Goal: Information Seeking & Learning: Find specific fact

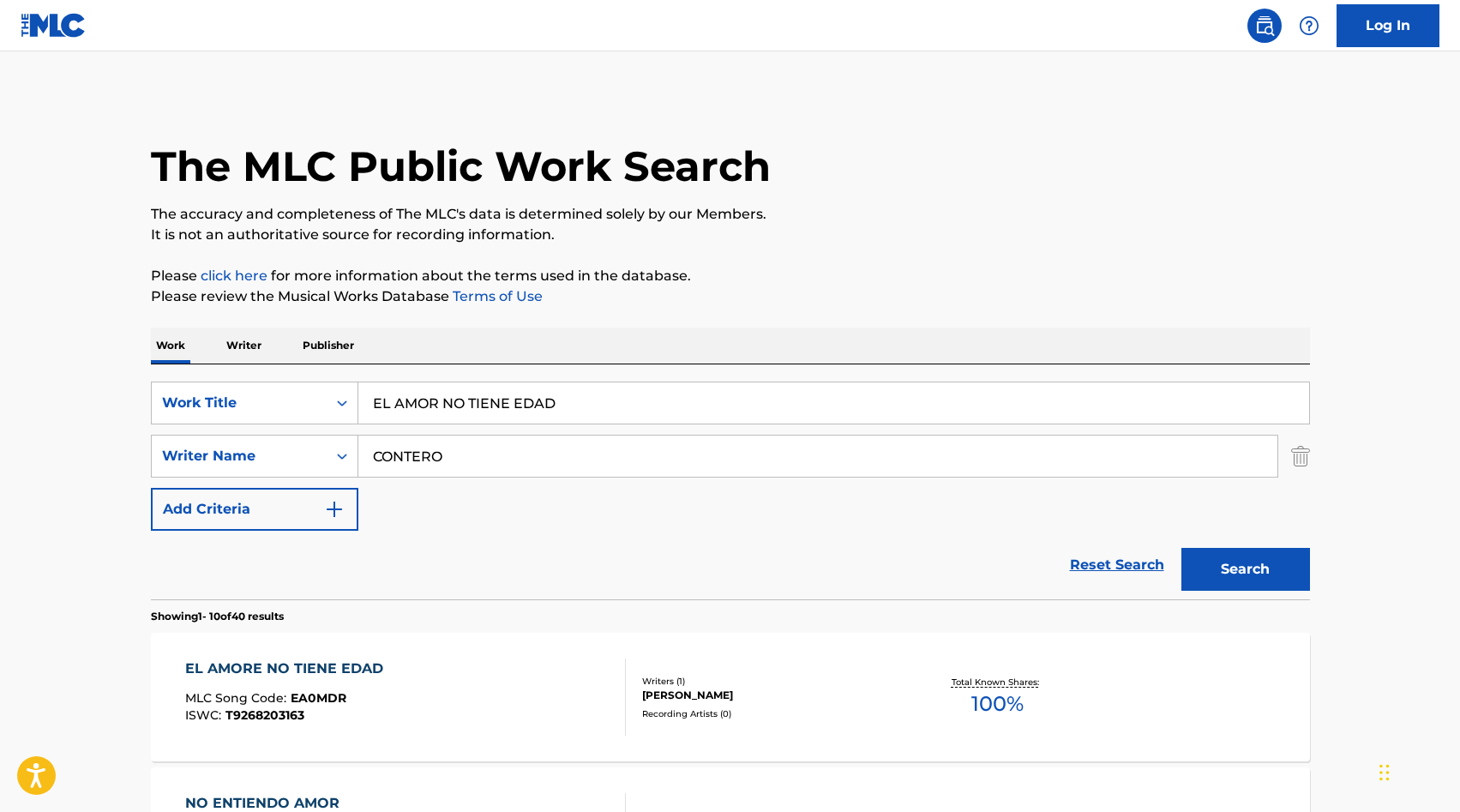
scroll to position [180, 0]
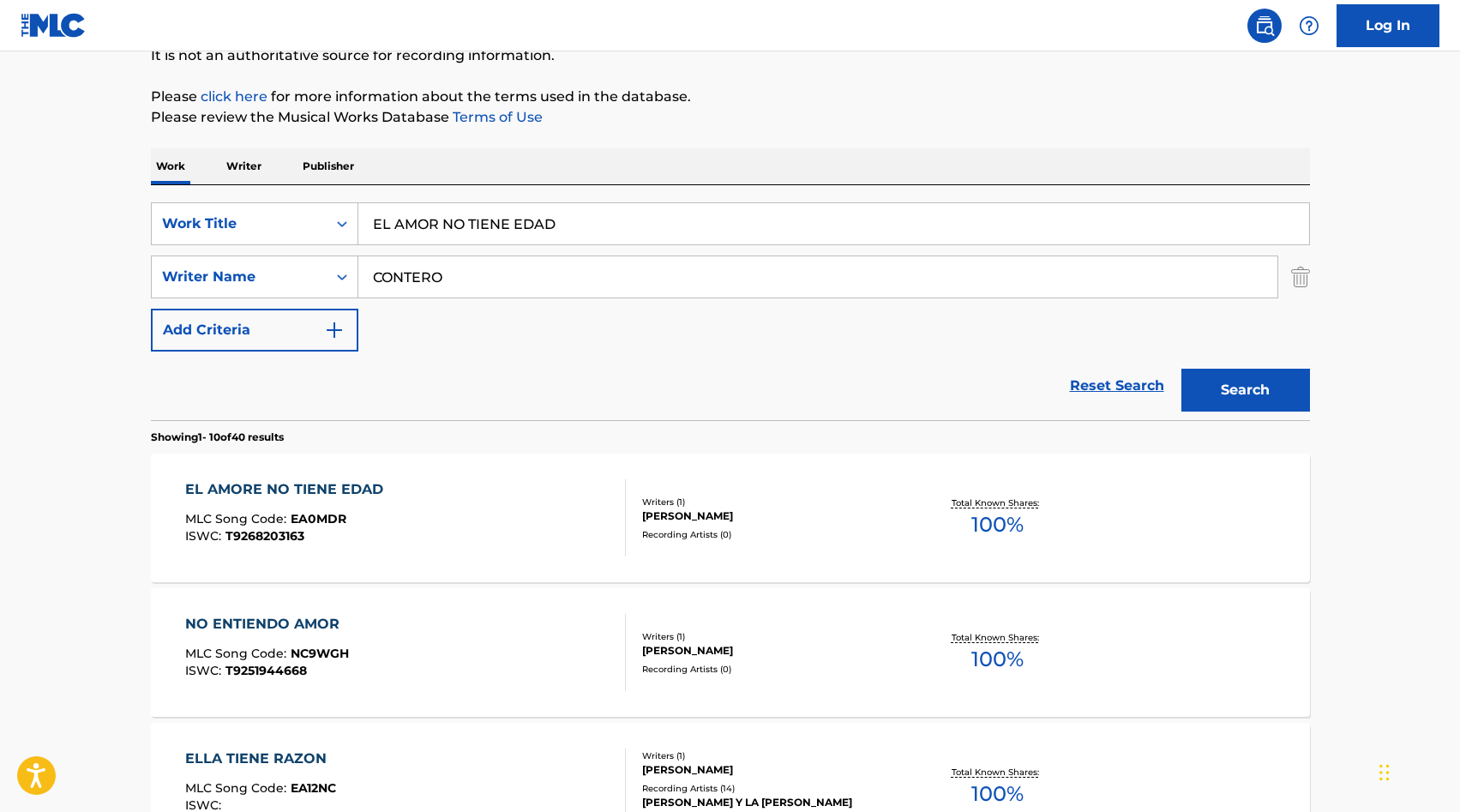
click at [451, 203] on input "EL AMOR NO TIENE EDAD" at bounding box center [834, 224] width 950 height 41
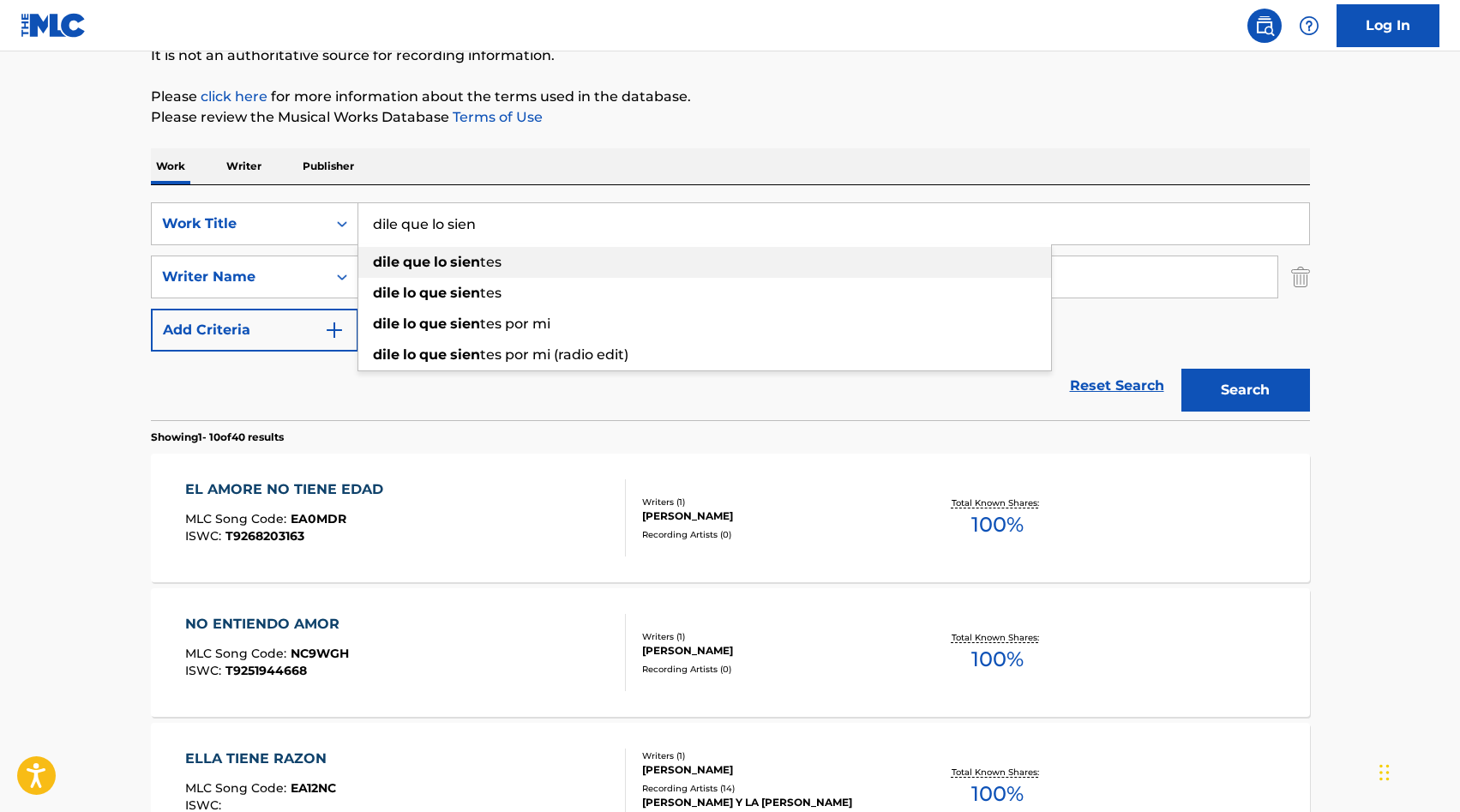
click at [456, 258] on strong "sien" at bounding box center [464, 261] width 30 height 17
type input "dile que lo sientes"
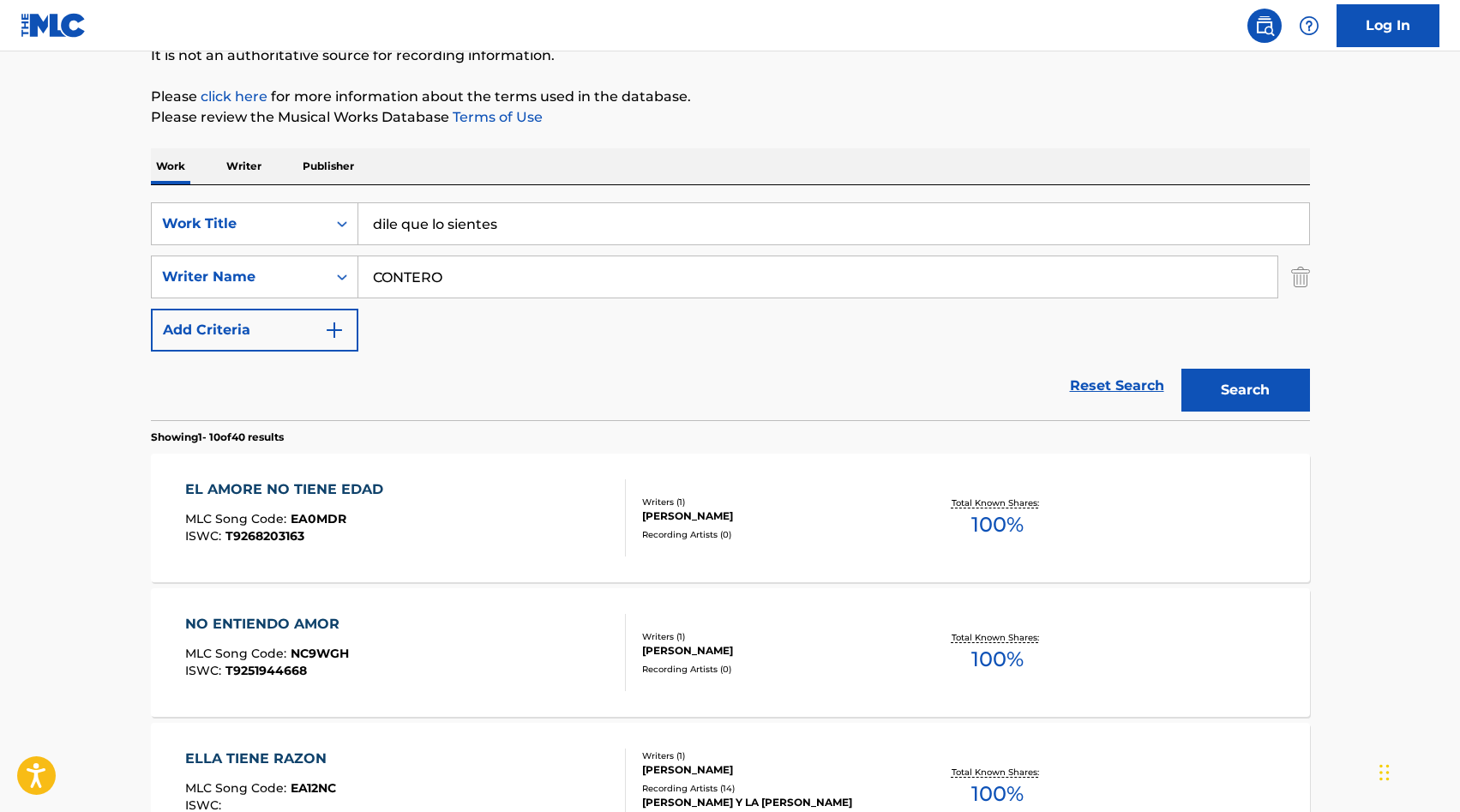
click at [578, 297] on input "CONTERO" at bounding box center [818, 277] width 919 height 41
click at [1231, 405] on button "Search" at bounding box center [1245, 391] width 129 height 43
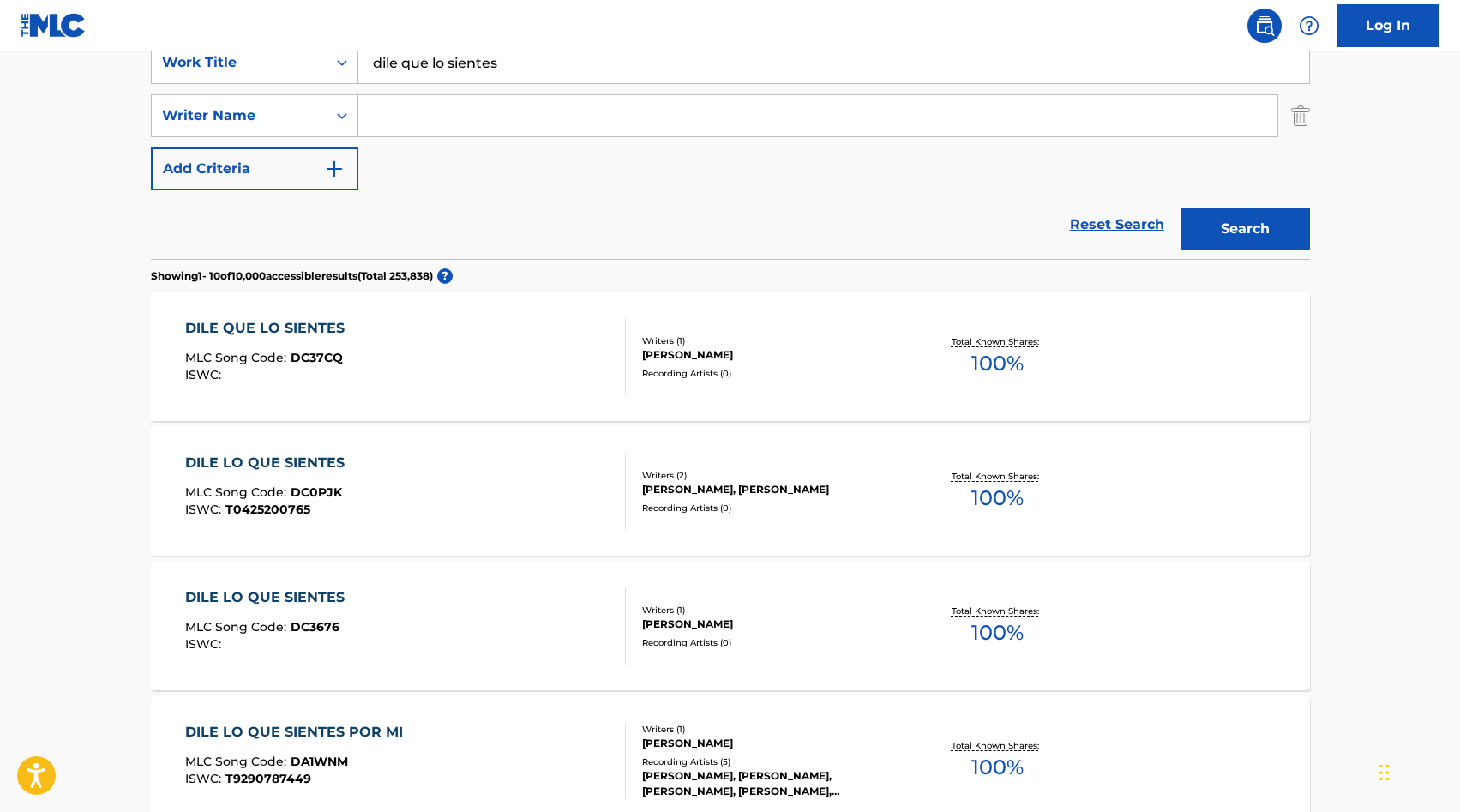
scroll to position [342, 0]
click at [443, 129] on input "Search Form" at bounding box center [818, 115] width 919 height 41
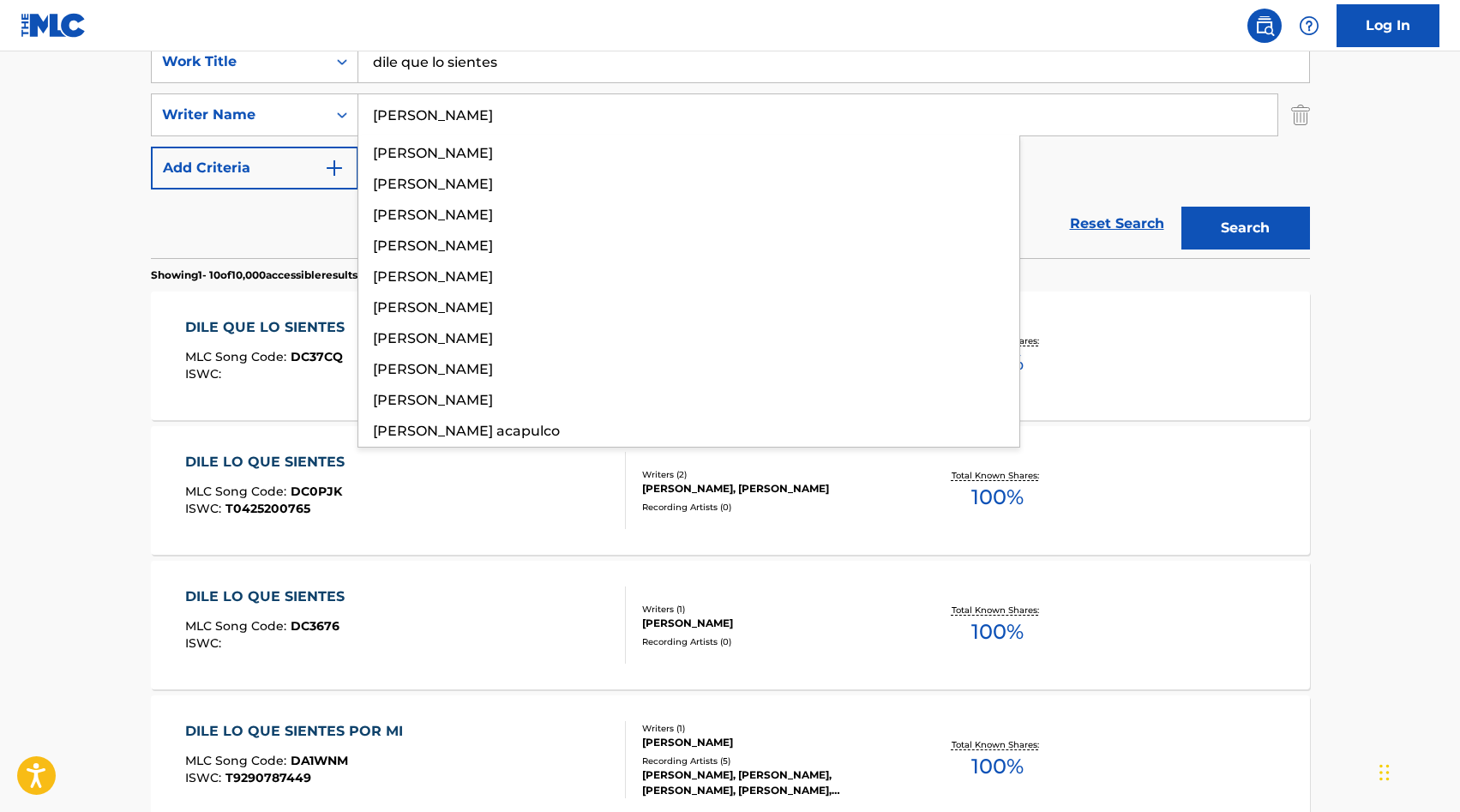
type input "[PERSON_NAME]"
click at [1181, 206] on button "Search" at bounding box center [1245, 228] width 129 height 43
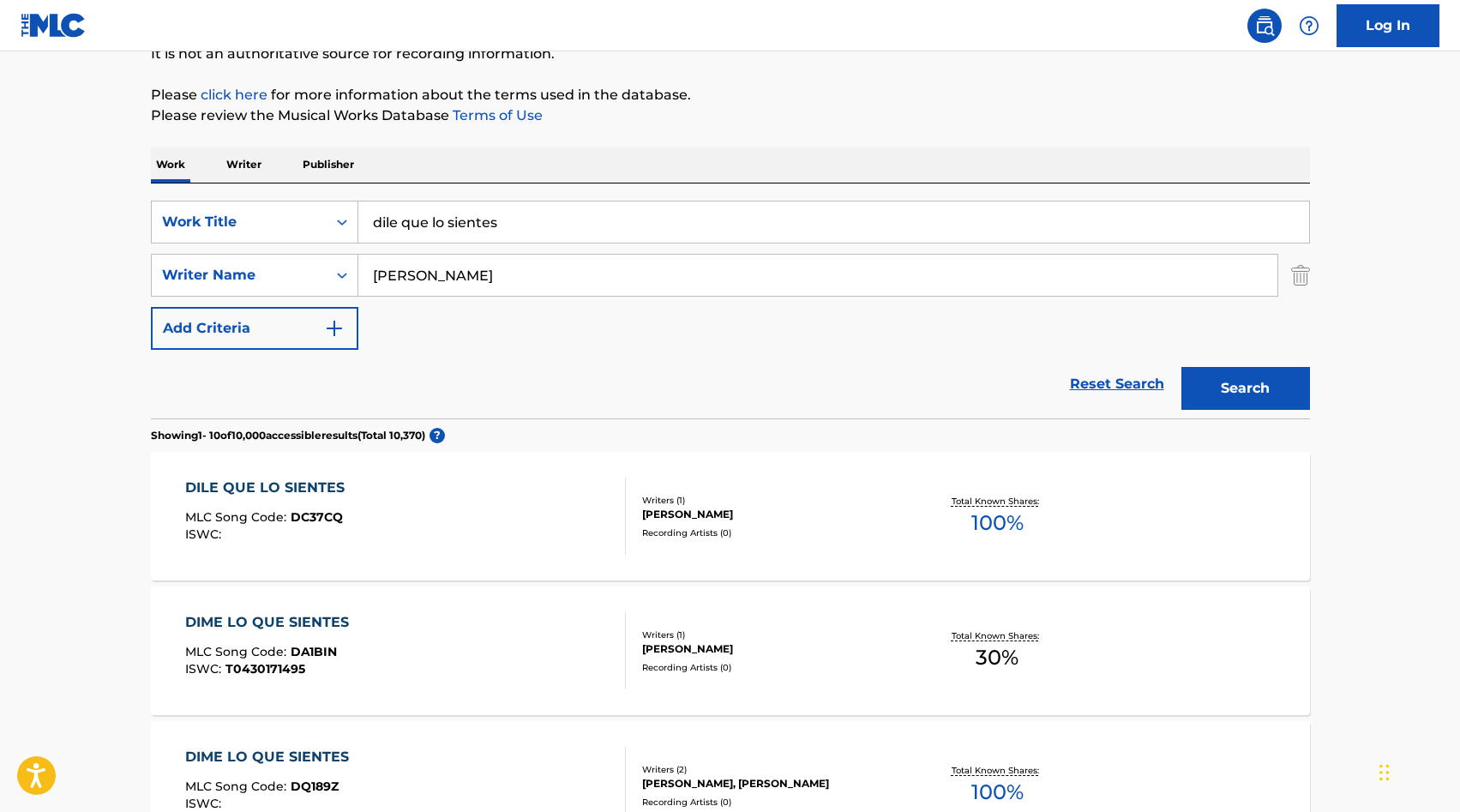
scroll to position [192, 0]
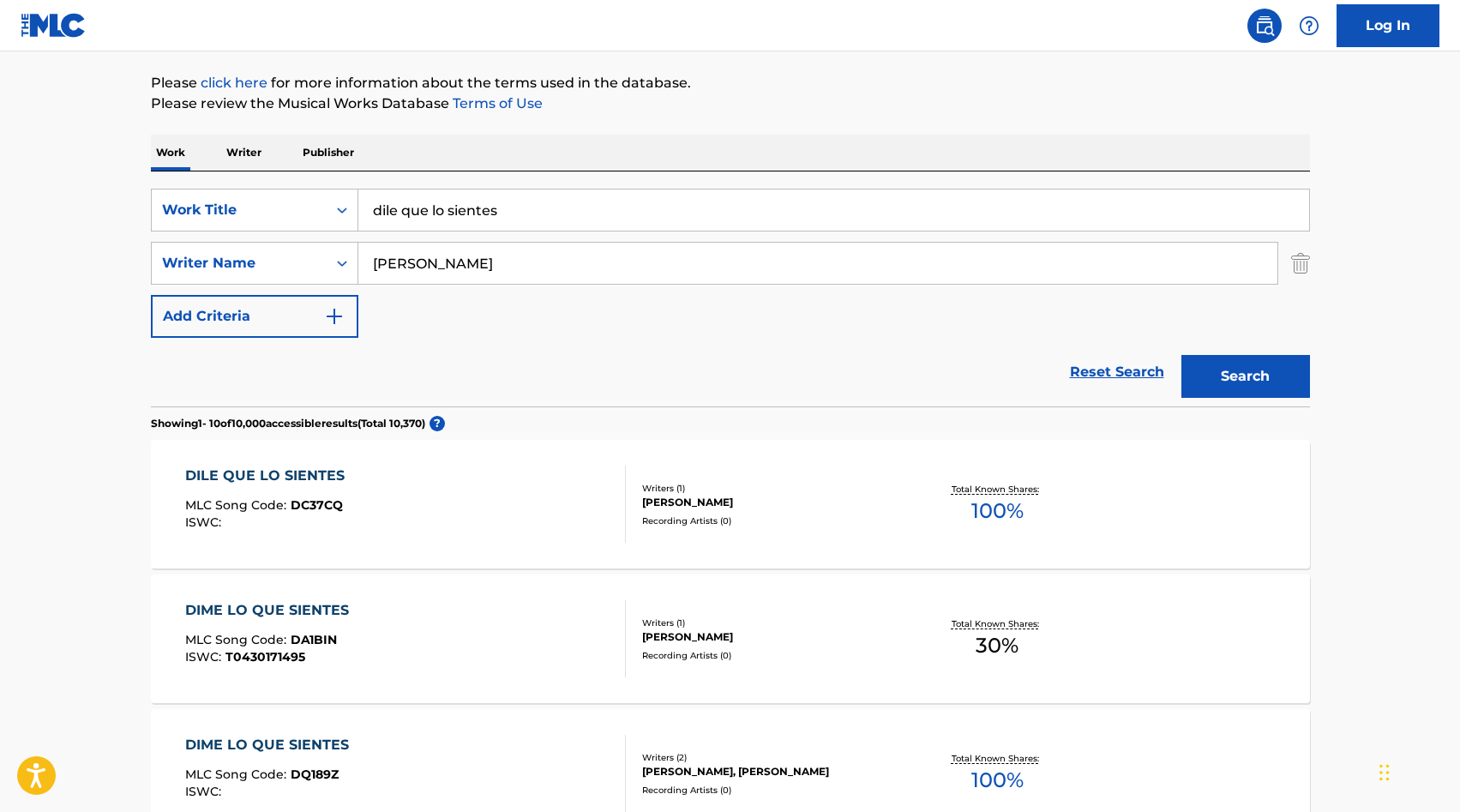
click at [521, 505] on div "DILE QUE LO SIENTES MLC Song Code : DC37CQ ISWC :" at bounding box center [406, 504] width 441 height 78
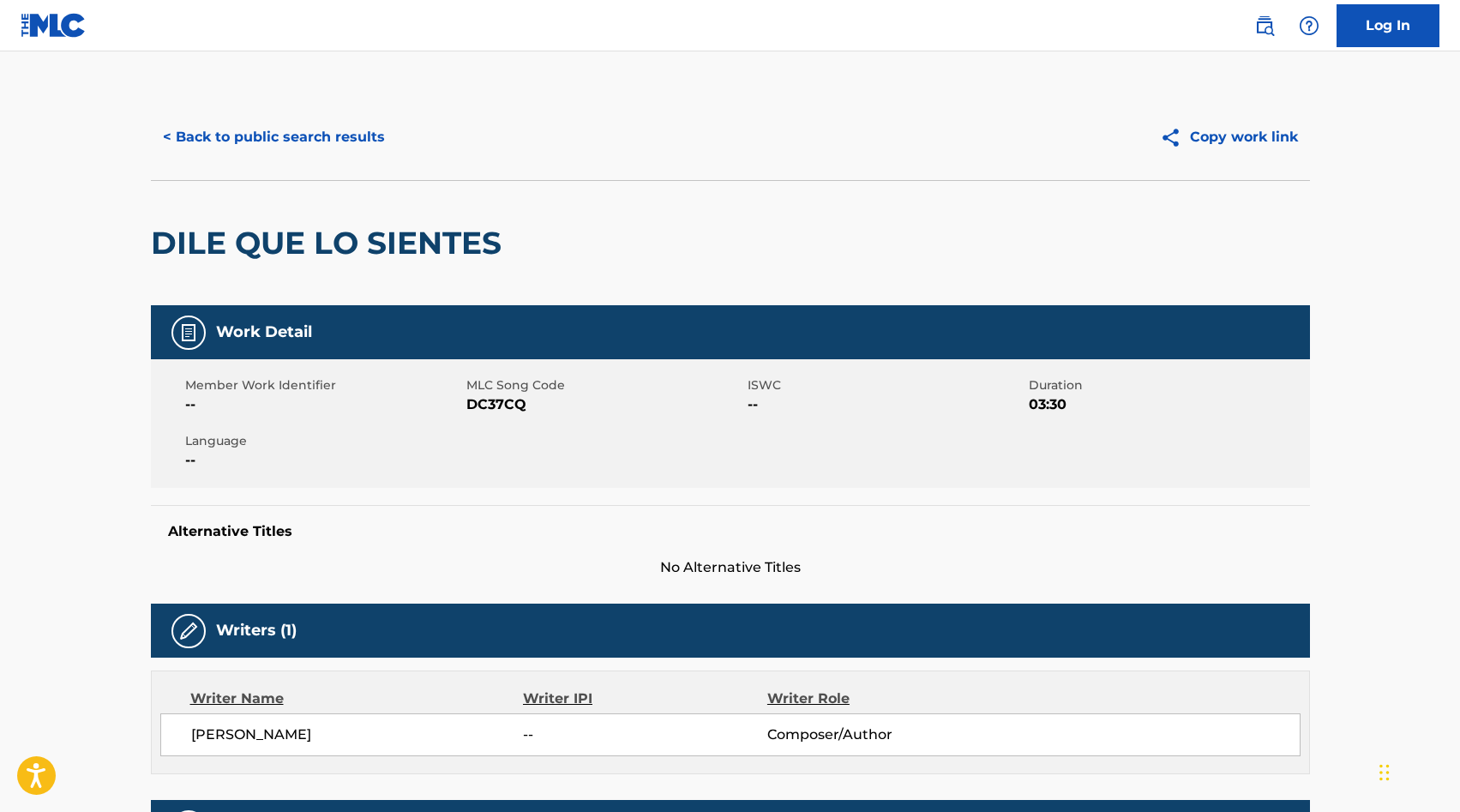
click at [486, 401] on span "DC37CQ" at bounding box center [605, 405] width 277 height 21
click at [487, 399] on span "DC37CQ" at bounding box center [605, 405] width 277 height 21
click at [295, 131] on button "< Back to public search results" at bounding box center [274, 137] width 246 height 43
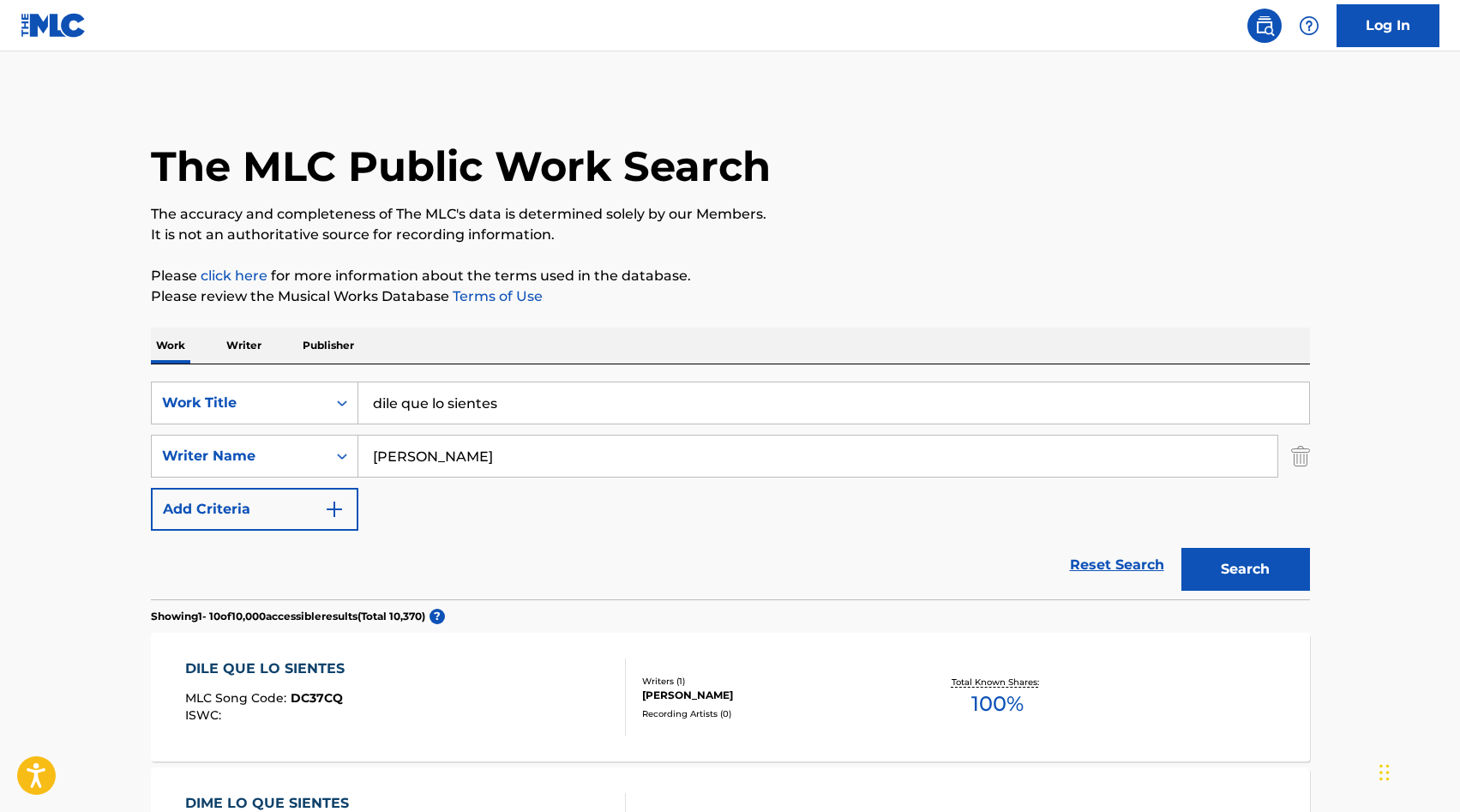
scroll to position [192, 0]
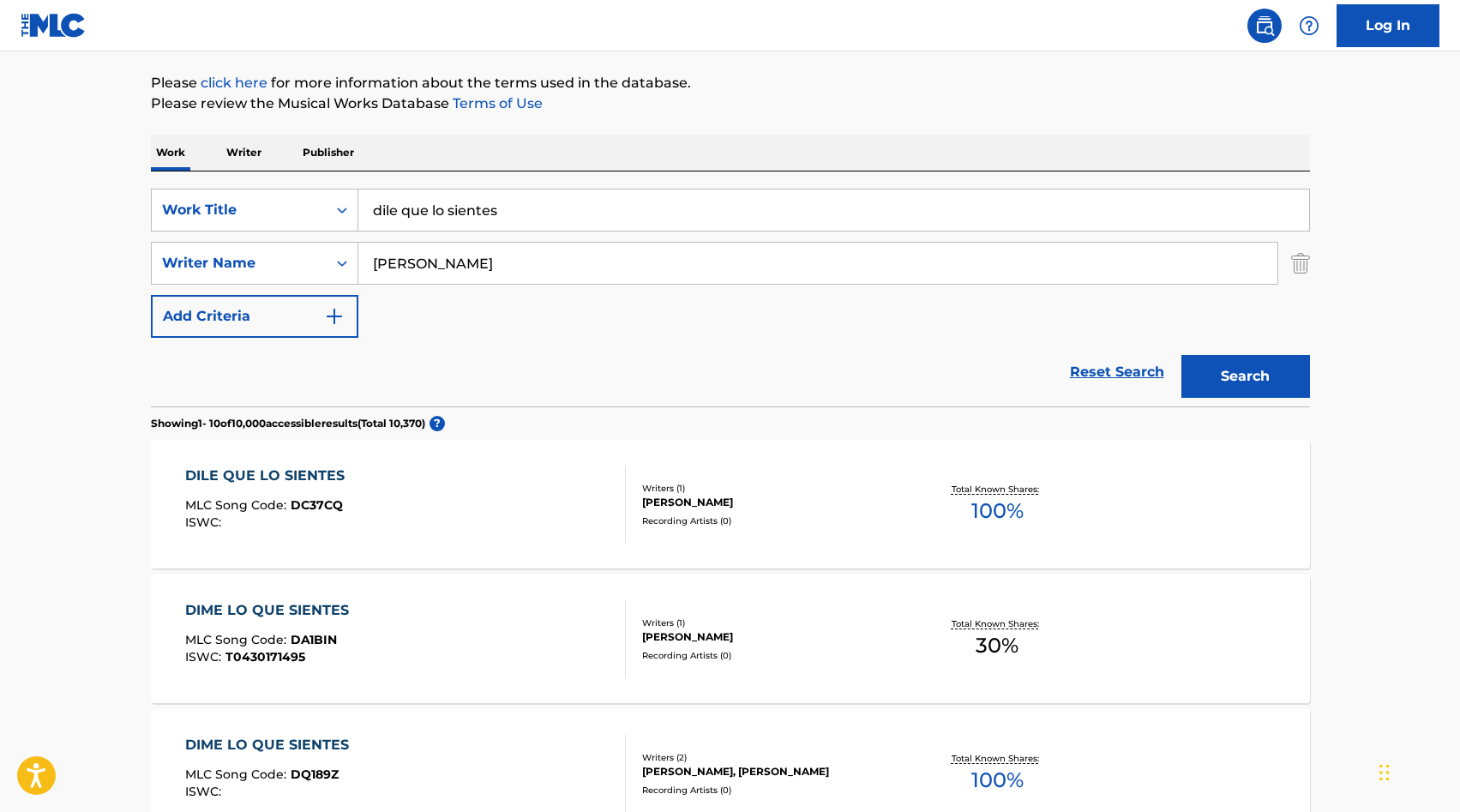
click at [569, 208] on input "dile que lo sientes" at bounding box center [834, 210] width 950 height 41
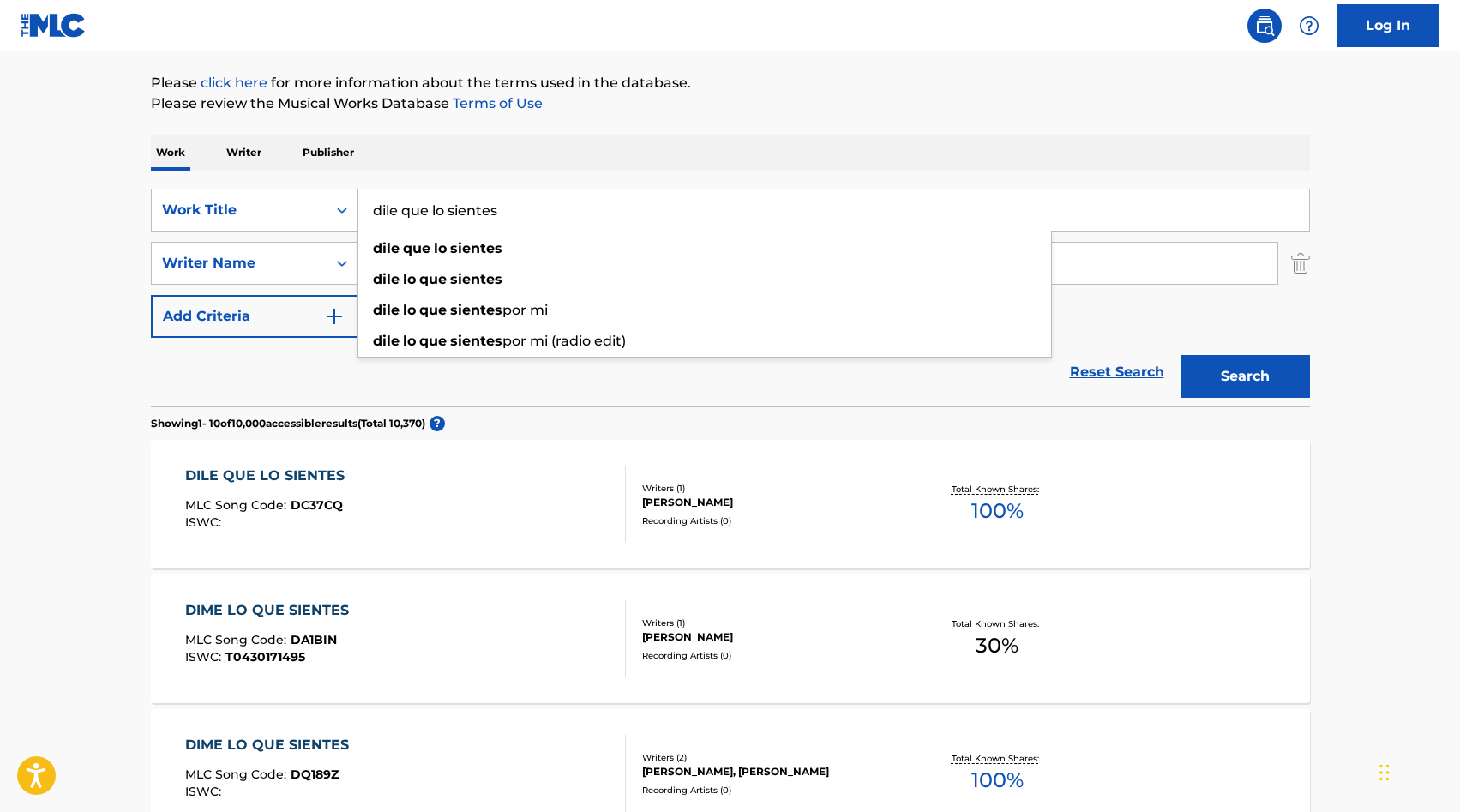
paste input "48438998"
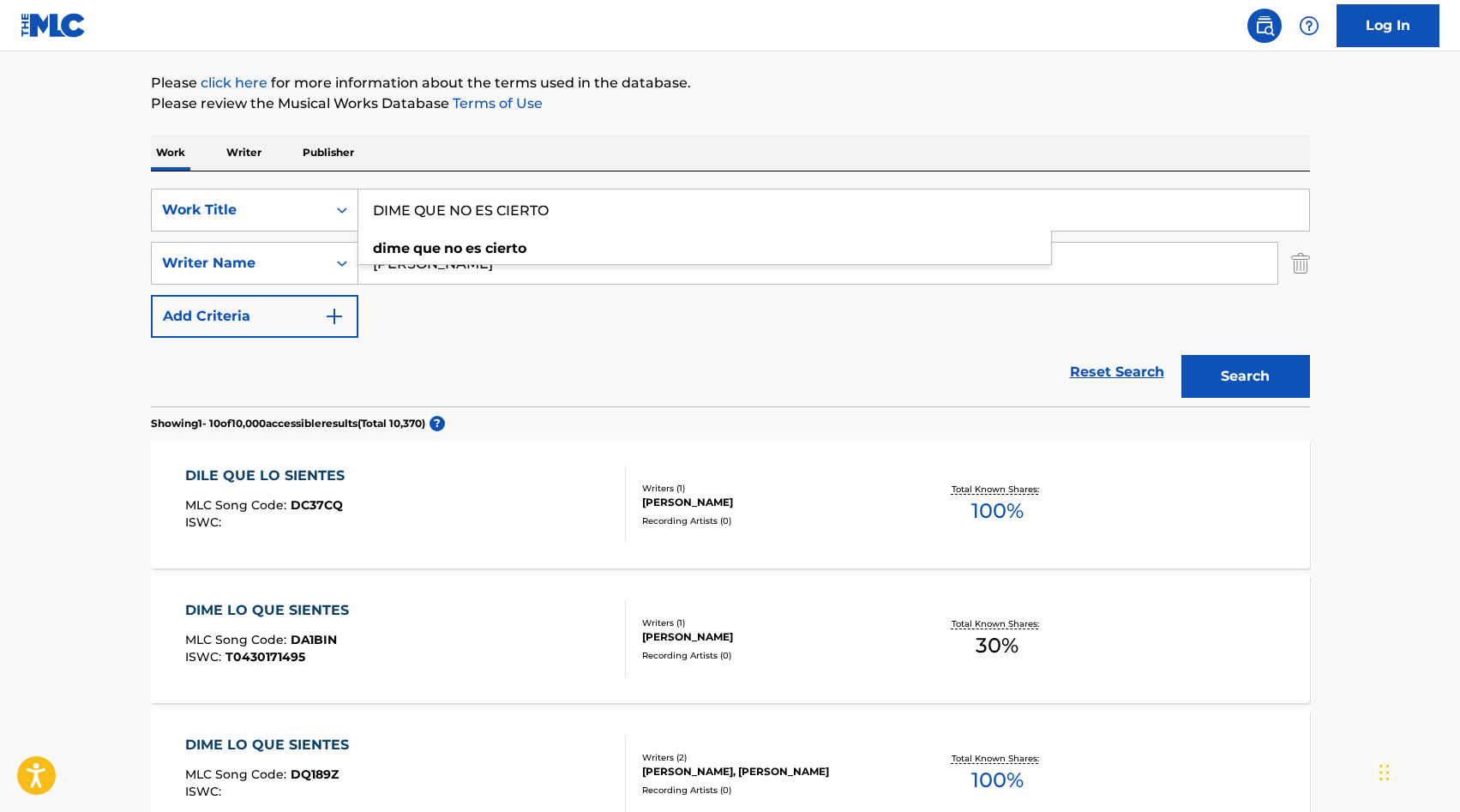
type input "DIME QUE NO ES CIERTO"
click at [545, 306] on div "SearchWithCriteria4e637351-ae66-485a-a542-0dfc61cfddbe Work Title DIME QUE NO E…" at bounding box center [730, 263] width 1160 height 149
click at [513, 249] on input "[PERSON_NAME]" at bounding box center [818, 263] width 919 height 41
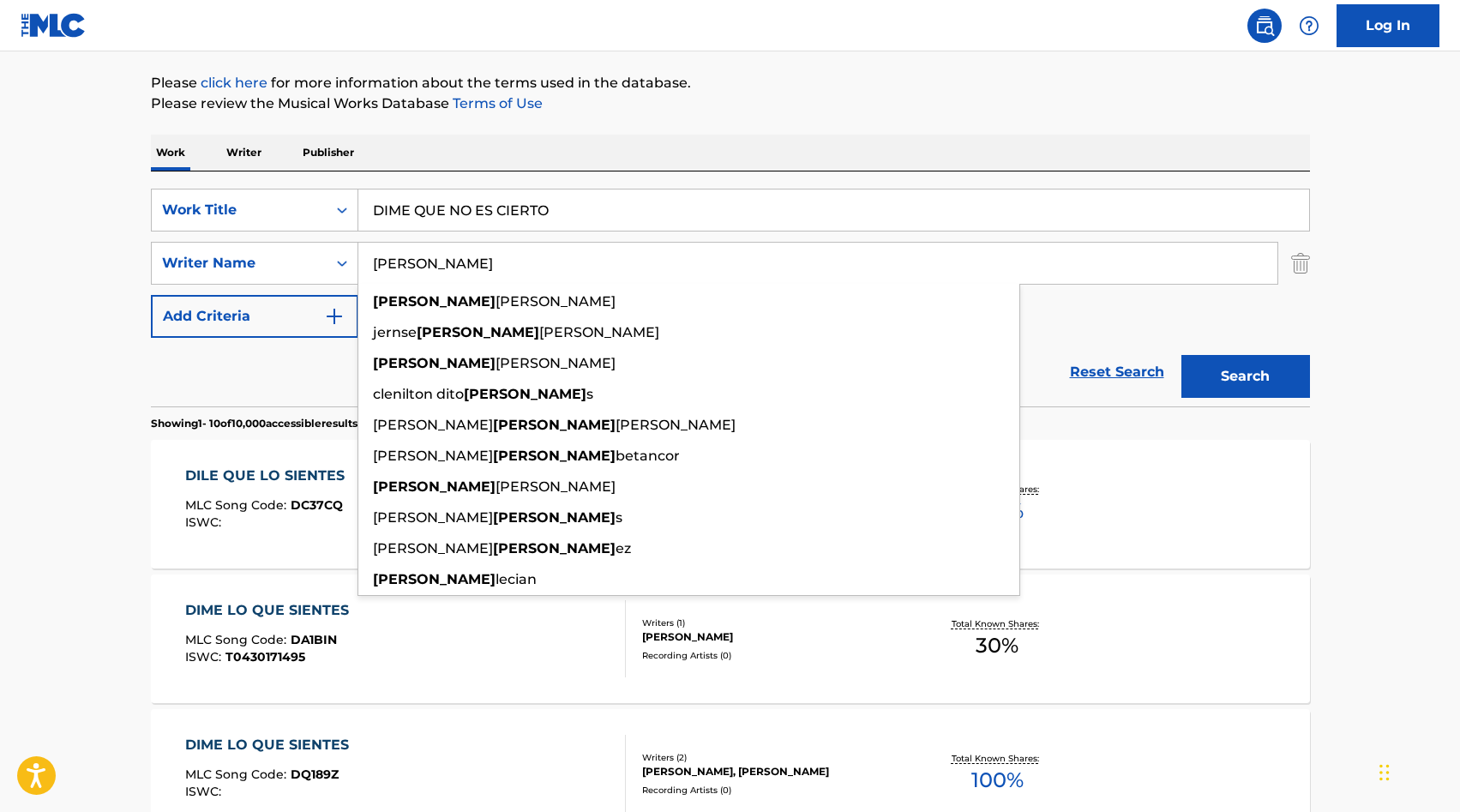
click at [513, 249] on input "[PERSON_NAME]" at bounding box center [818, 263] width 919 height 41
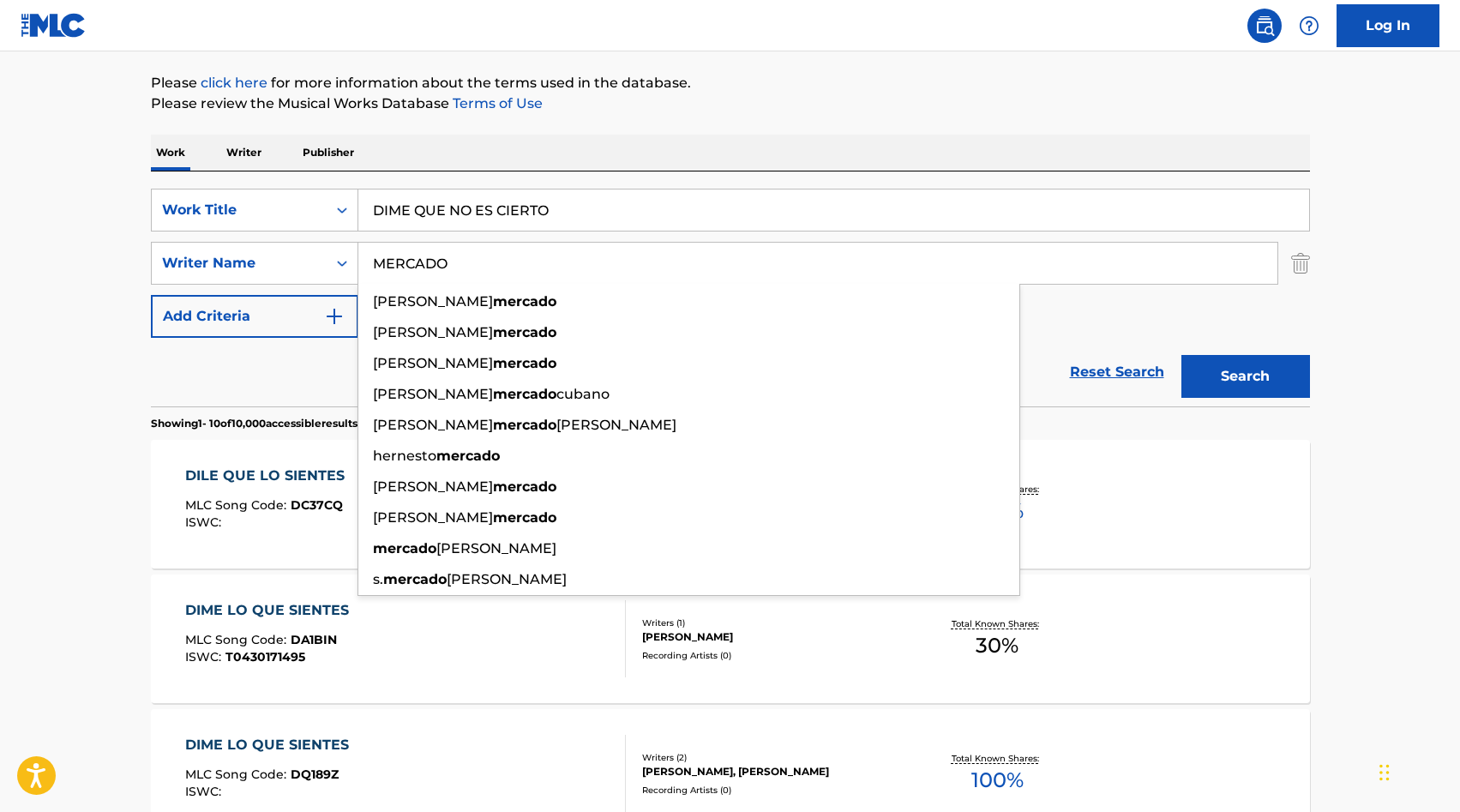
type input "MERCADO"
click at [1285, 391] on button "Search" at bounding box center [1245, 377] width 129 height 43
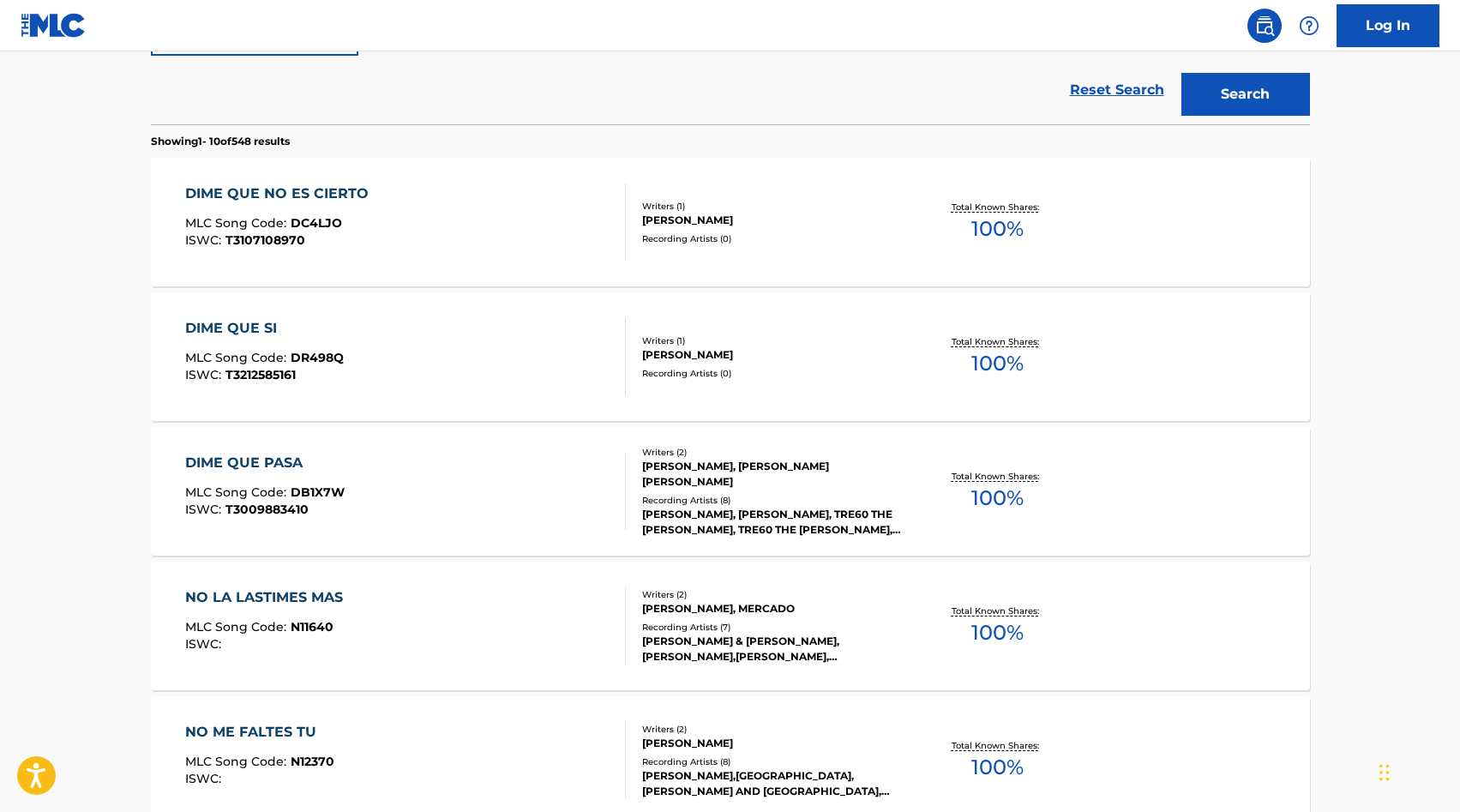
scroll to position [380, 0]
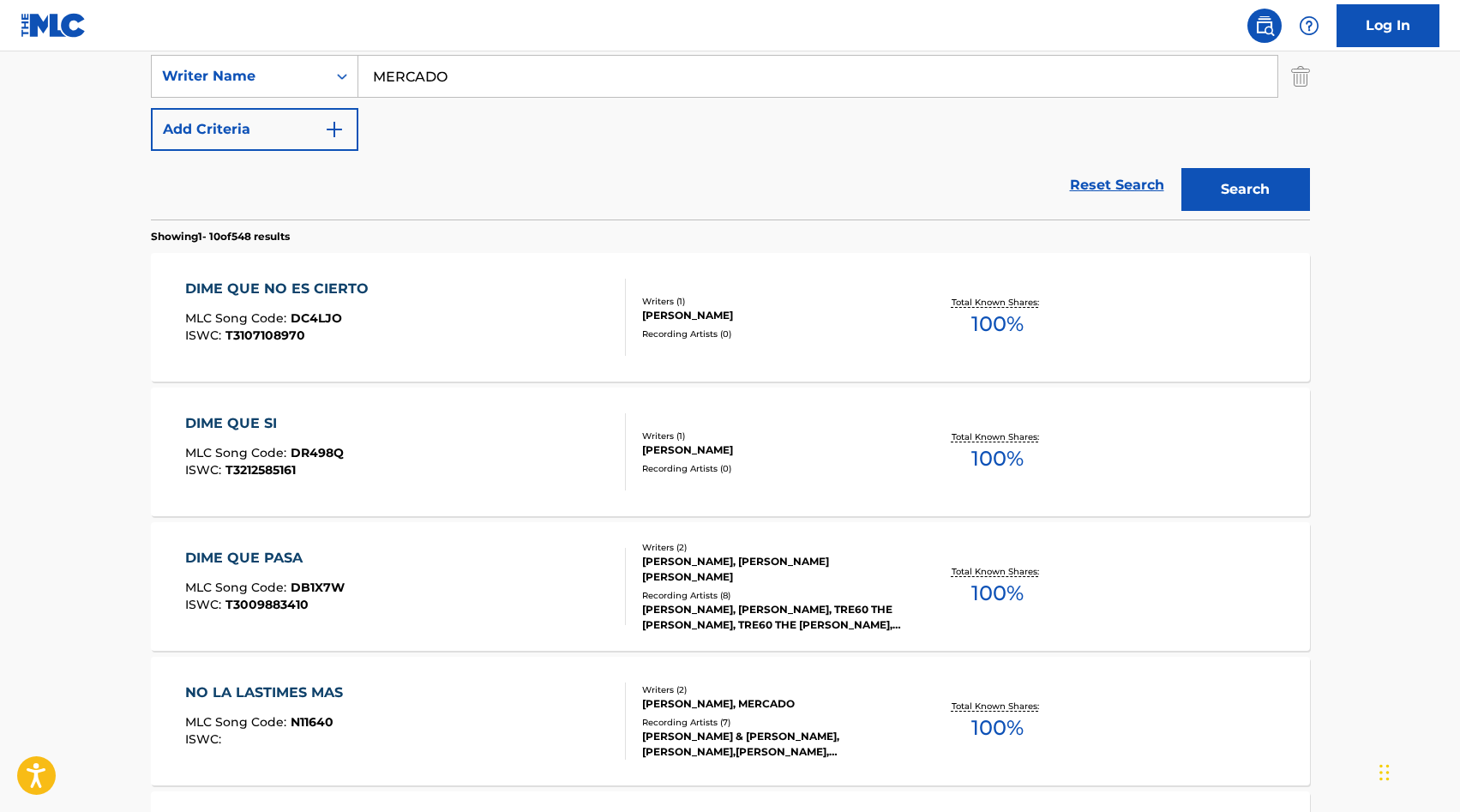
click at [533, 349] on div "DIME QUE NO ES CIERTO MLC Song Code : DC4LJO ISWC : T3107108970" at bounding box center [406, 317] width 441 height 78
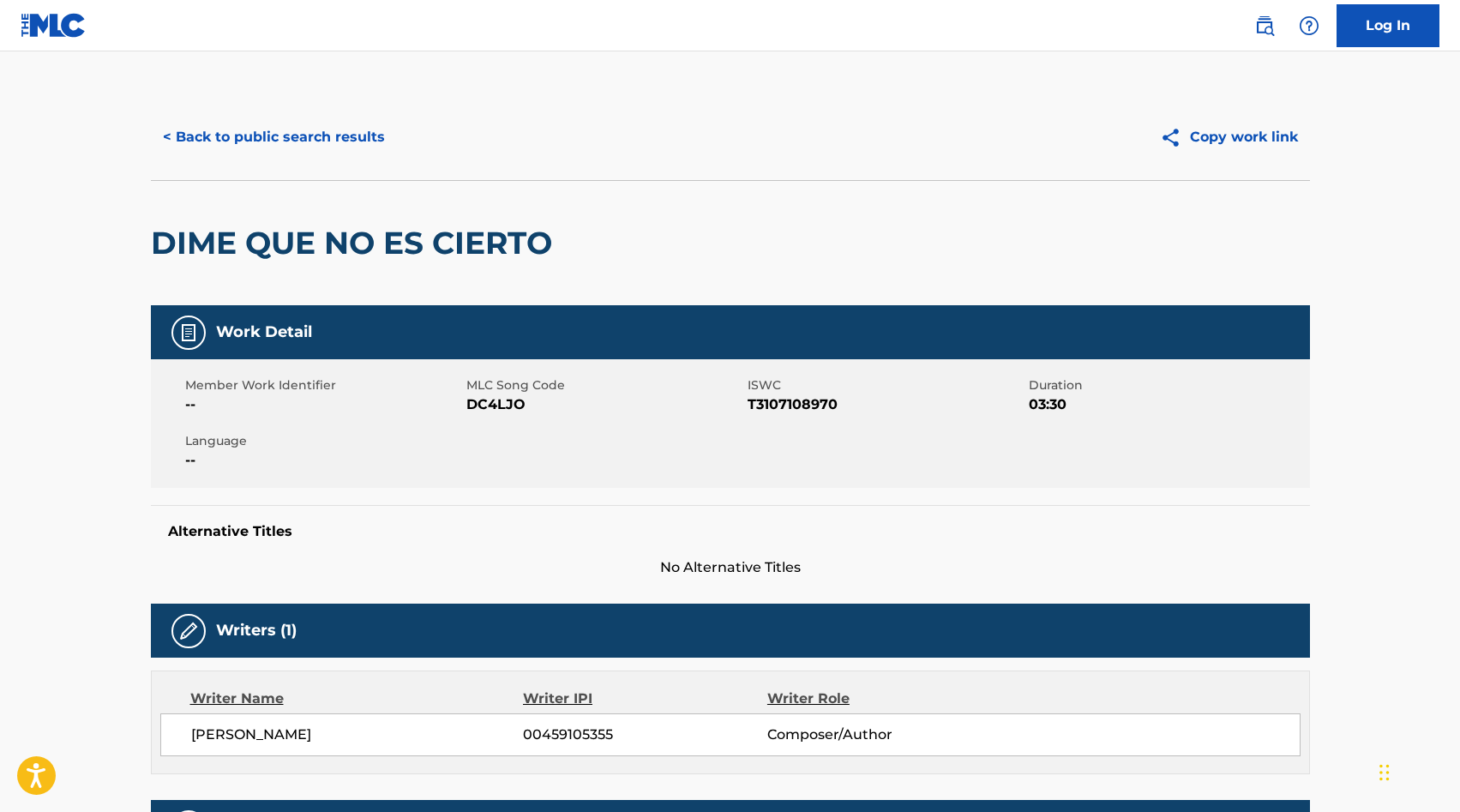
click at [488, 409] on span "DC4LJO" at bounding box center [605, 405] width 277 height 21
copy span "DC4LJO"
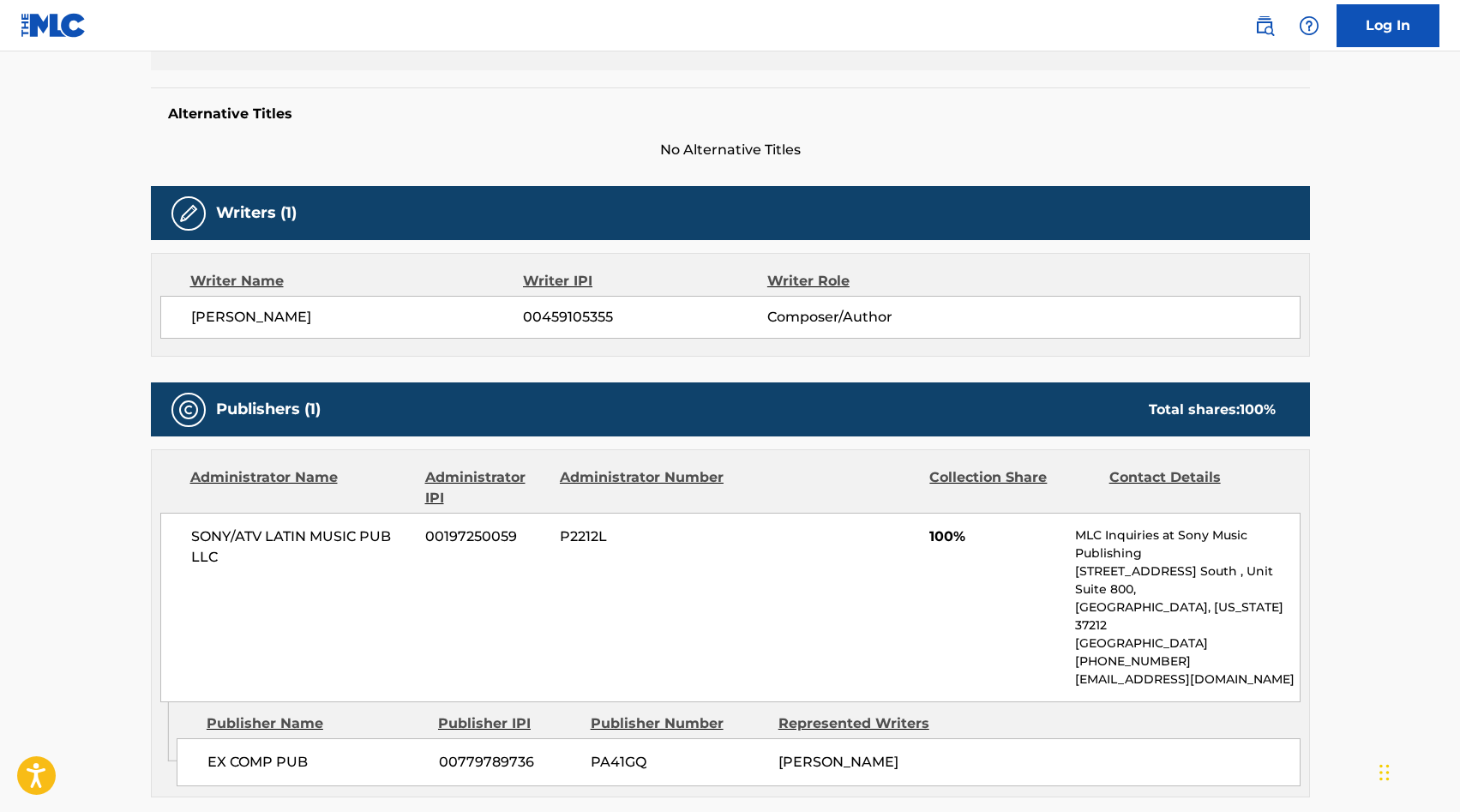
scroll to position [624, 0]
